Goal: Task Accomplishment & Management: Manage account settings

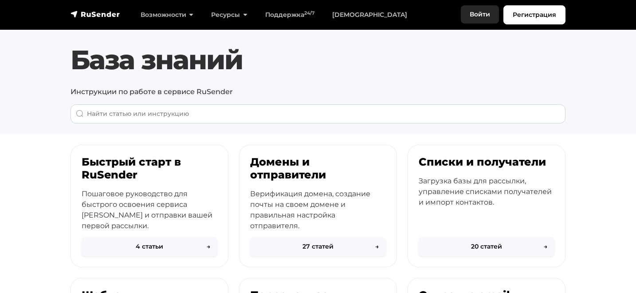
click at [482, 12] on link "Войти" at bounding box center [480, 14] width 38 height 18
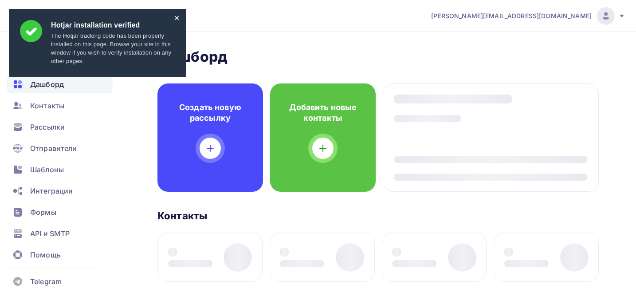
click at [176, 19] on div "×" at bounding box center [177, 18] width 6 height 5
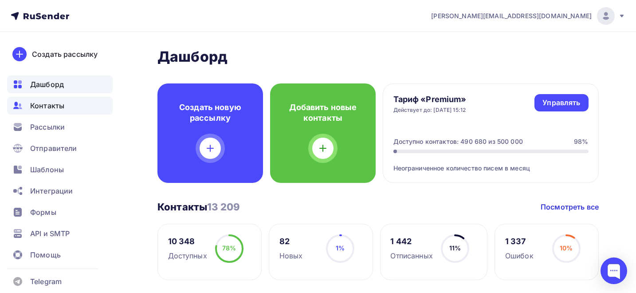
click at [56, 106] on span "Контакты" at bounding box center [47, 105] width 34 height 11
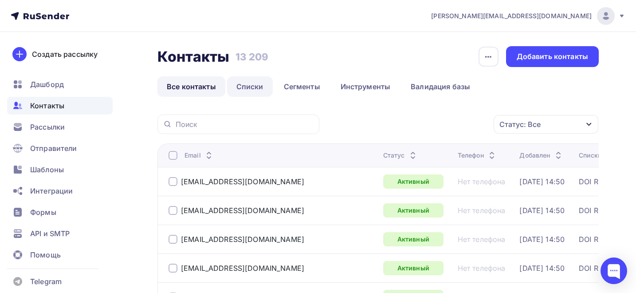
click at [247, 87] on link "Списки" at bounding box center [250, 86] width 46 height 20
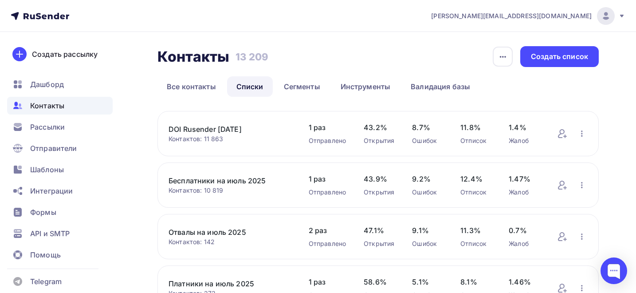
click at [195, 178] on link "Бесплатники на июль 2025" at bounding box center [230, 180] width 122 height 11
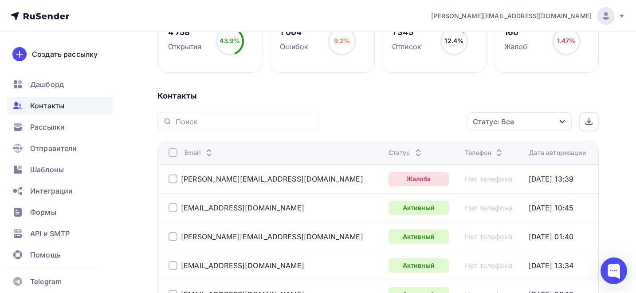
scroll to position [150, 0]
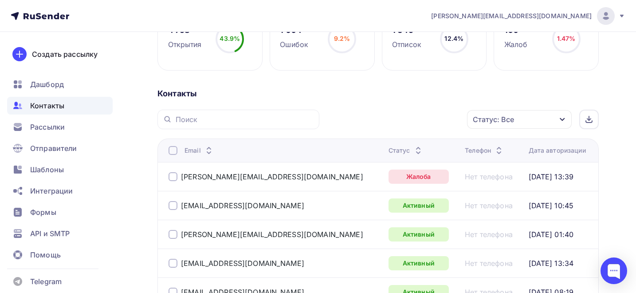
click at [534, 120] on div "Статус: Все" at bounding box center [519, 119] width 105 height 19
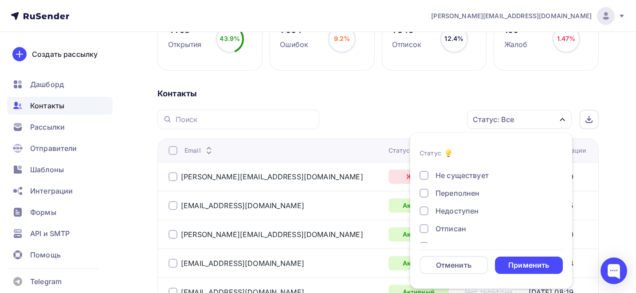
scroll to position [64, 0]
click at [427, 191] on div at bounding box center [424, 195] width 9 height 9
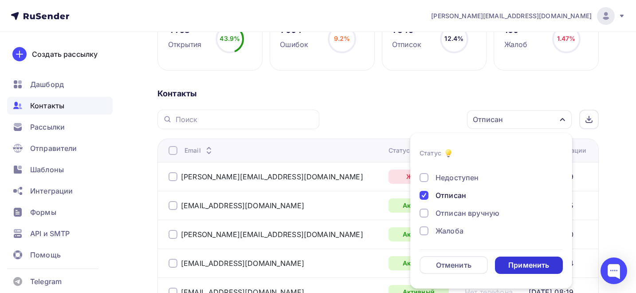
click at [529, 267] on div "Применить" at bounding box center [528, 265] width 41 height 10
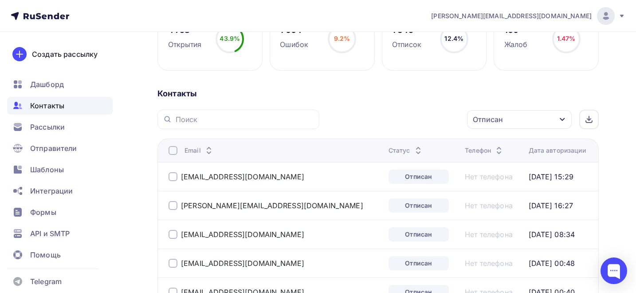
click at [531, 152] on div "Дата авторизации" at bounding box center [557, 150] width 57 height 9
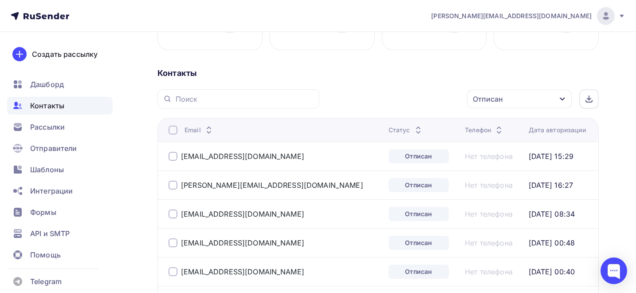
scroll to position [151, 0]
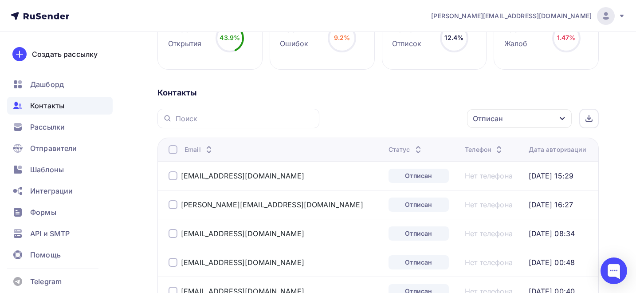
click at [557, 118] on div "Отписан" at bounding box center [519, 118] width 105 height 19
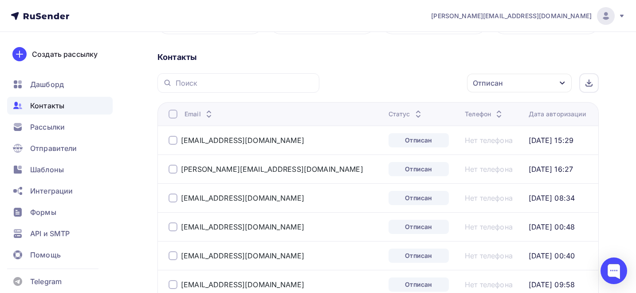
scroll to position [225, 0]
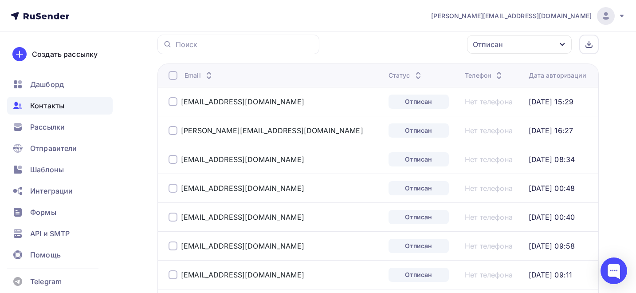
click at [502, 49] on div "Отписан" at bounding box center [488, 44] width 30 height 11
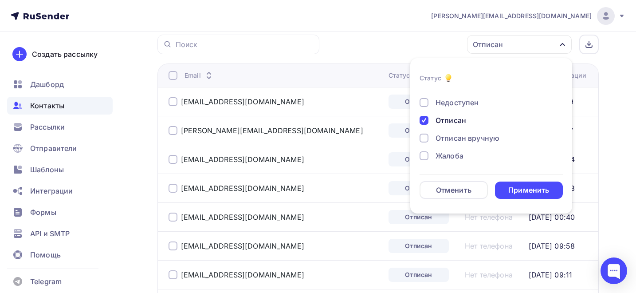
click at [426, 157] on div at bounding box center [424, 155] width 9 height 9
click at [423, 116] on div at bounding box center [424, 120] width 9 height 9
click at [541, 190] on div "Применить" at bounding box center [528, 190] width 41 height 10
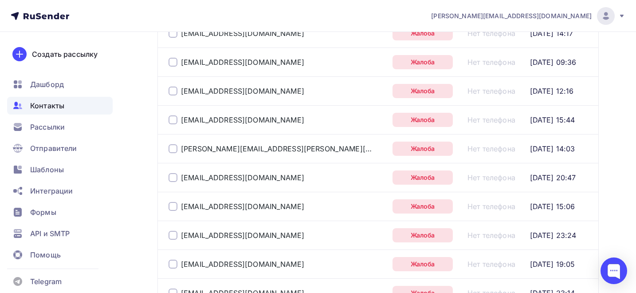
scroll to position [424, 0]
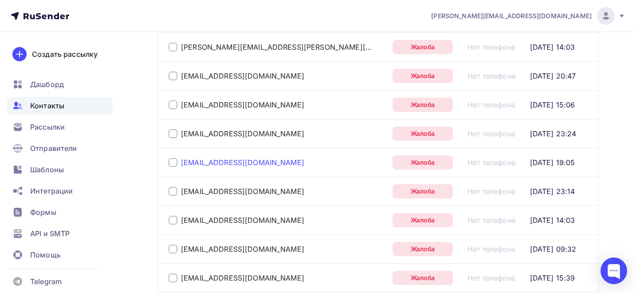
click at [237, 166] on link "[EMAIL_ADDRESS][DOMAIN_NAME]" at bounding box center [242, 162] width 123 height 9
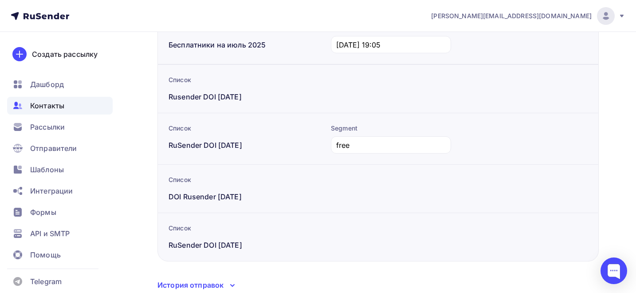
scroll to position [204, 0]
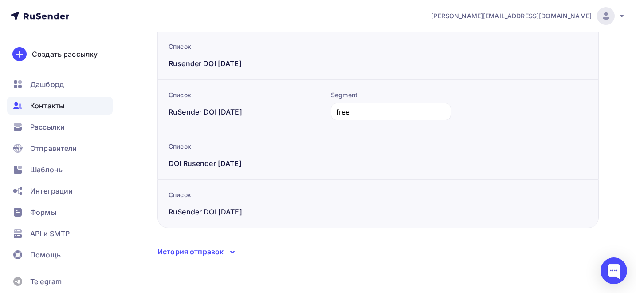
click at [230, 249] on icon at bounding box center [232, 252] width 11 height 11
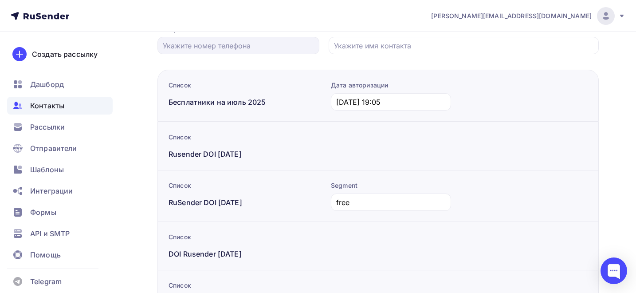
scroll to position [0, 0]
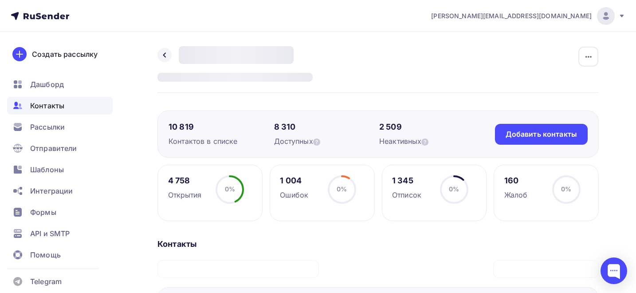
scroll to position [329, 0]
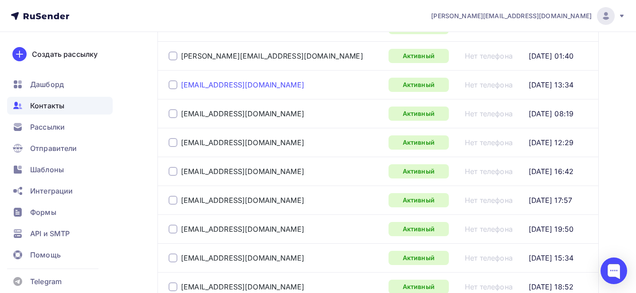
click at [234, 87] on link "[EMAIL_ADDRESS][DOMAIN_NAME]" at bounding box center [242, 84] width 123 height 9
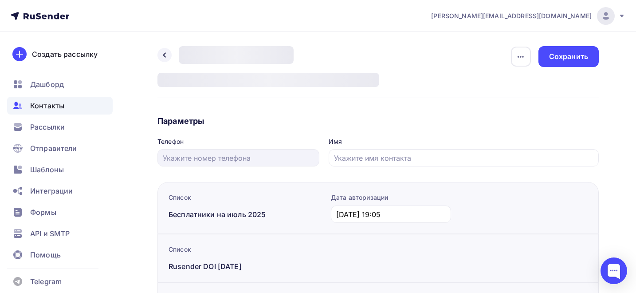
type input "[DATE] 13:34"
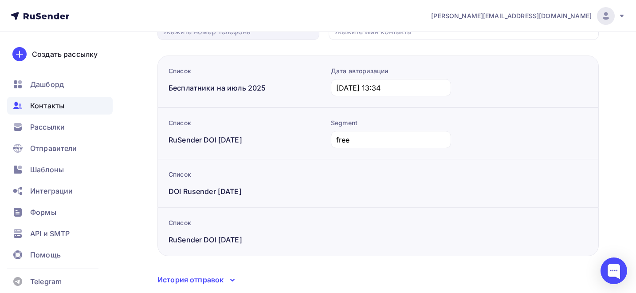
scroll to position [155, 0]
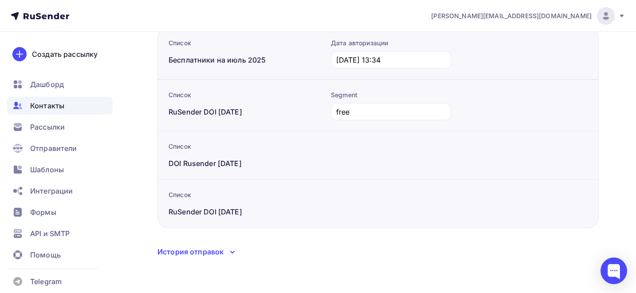
click at [229, 248] on icon at bounding box center [232, 252] width 11 height 11
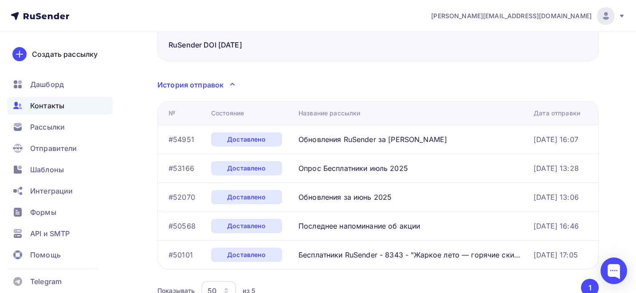
scroll to position [403, 0]
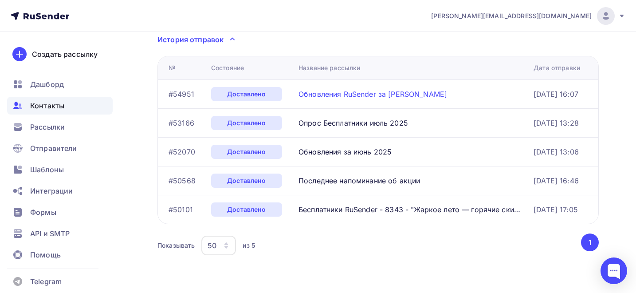
click at [344, 90] on link "Обновления RuSender за [PERSON_NAME]" at bounding box center [373, 94] width 149 height 9
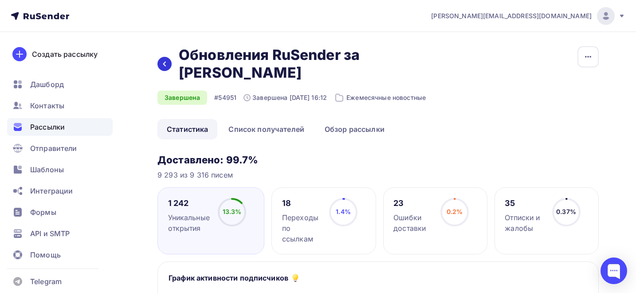
click at [166, 60] on icon at bounding box center [164, 63] width 7 height 7
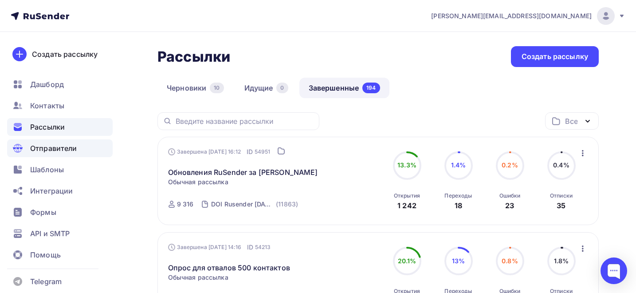
click at [59, 153] on span "Отправители" at bounding box center [53, 148] width 47 height 11
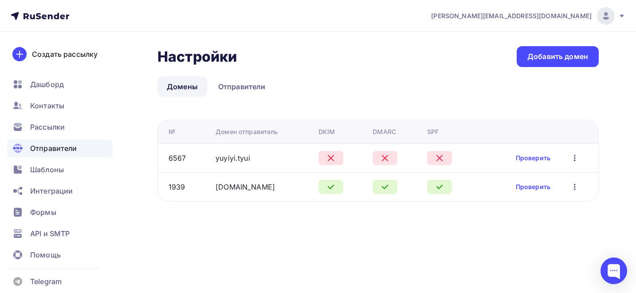
click at [168, 161] on td "6567" at bounding box center [185, 157] width 54 height 29
click at [239, 161] on link "yuyiyi.tyui" at bounding box center [233, 158] width 35 height 9
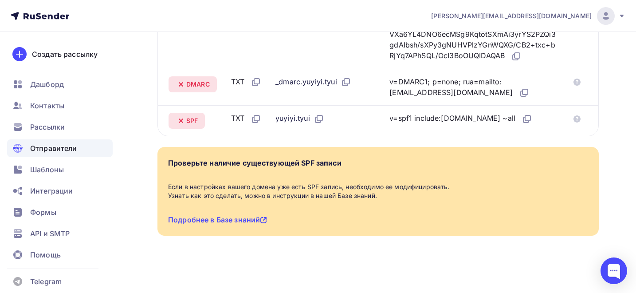
scroll to position [386, 0]
drag, startPoint x: 392, startPoint y: 119, endPoint x: 484, endPoint y: 117, distance: 91.9
click at [484, 117] on div "v=spf1 include:[DOMAIN_NAME] ~all" at bounding box center [461, 119] width 143 height 12
click at [263, 218] on icon at bounding box center [263, 220] width 7 height 7
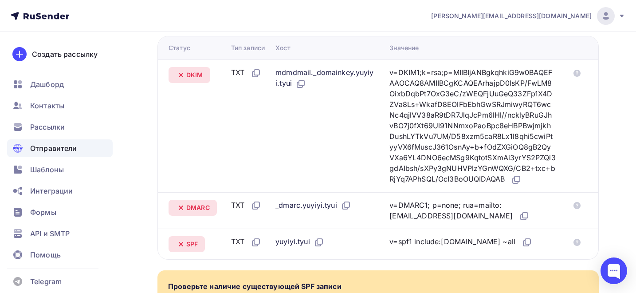
scroll to position [244, 0]
click at [339, 79] on div "mdmdmail._domainkey.yuyiyi.tyui" at bounding box center [326, 78] width 100 height 22
click at [282, 89] on div "mdmdmail._domainkey.yuyiyi.tyui" at bounding box center [326, 78] width 100 height 22
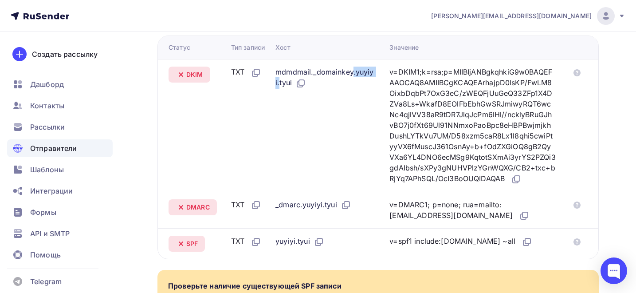
drag, startPoint x: 313, startPoint y: 81, endPoint x: 278, endPoint y: 80, distance: 35.1
click at [278, 80] on div "mdmdmail._domainkey.yuyiyi.tyui" at bounding box center [326, 78] width 100 height 22
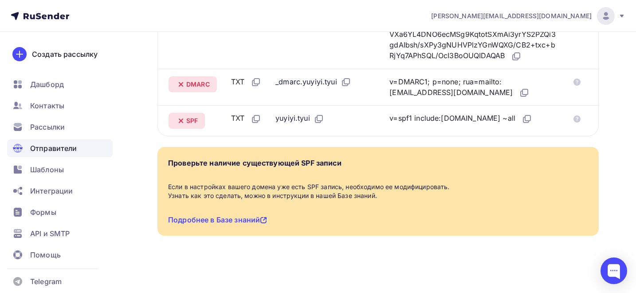
scroll to position [380, 0]
